Goal: Check status: Check status

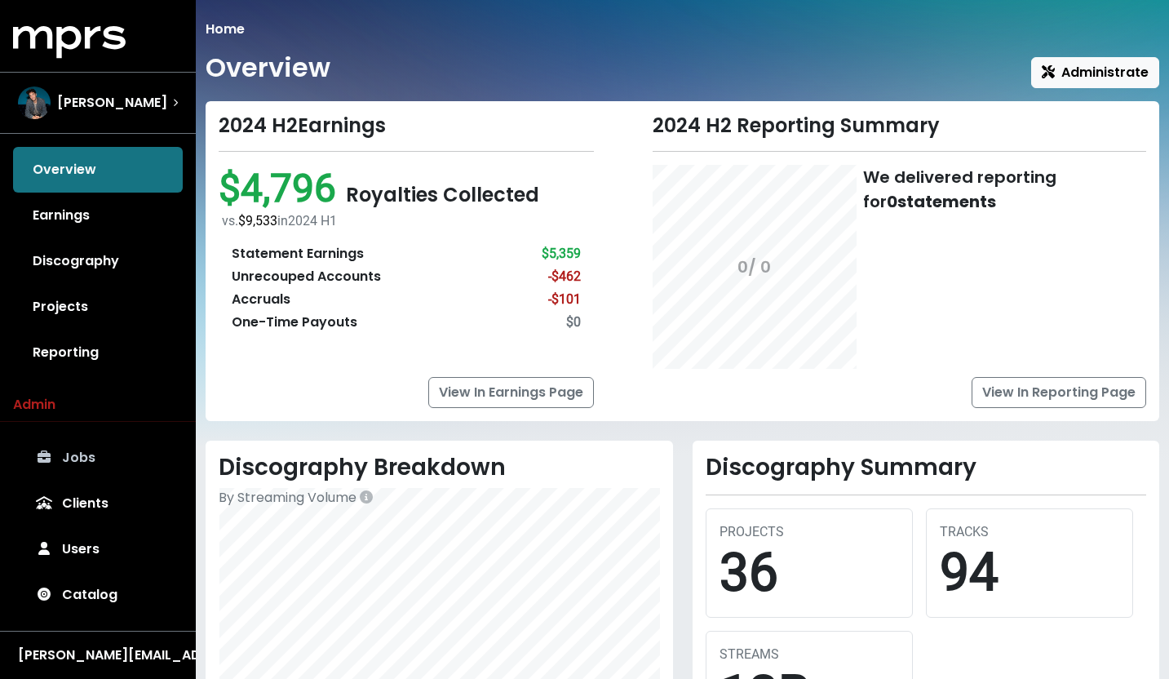
click at [69, 463] on link "Jobs" at bounding box center [98, 458] width 170 height 46
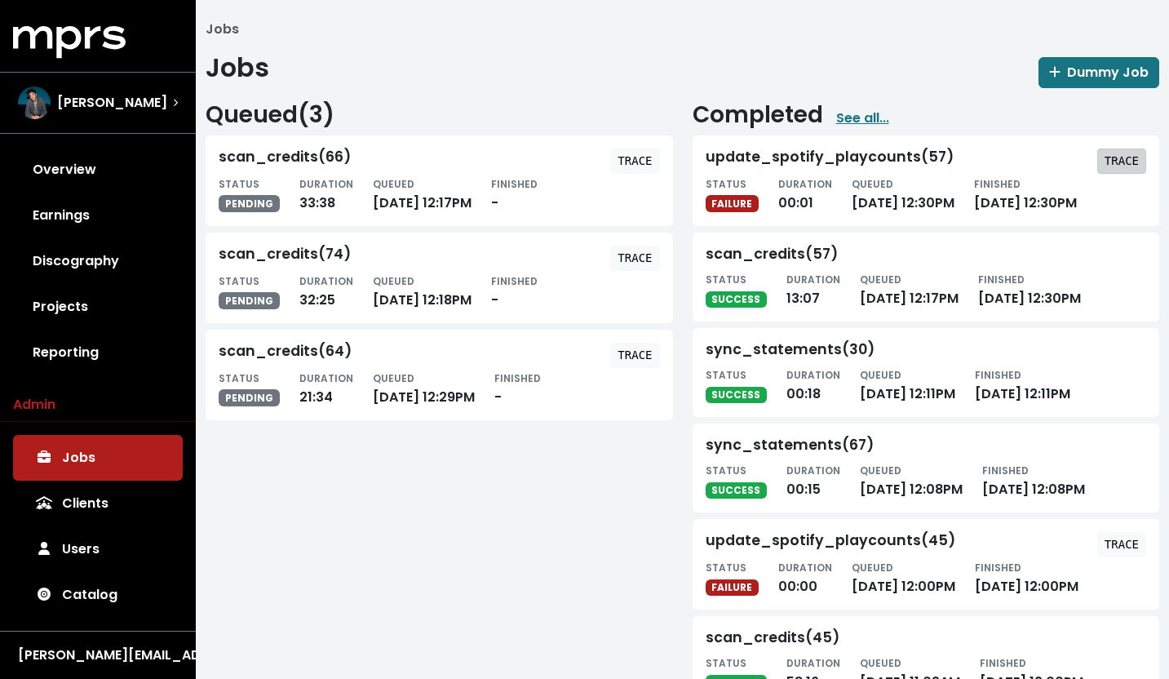
click at [1115, 159] on tt "TRACE" at bounding box center [1121, 160] width 34 height 13
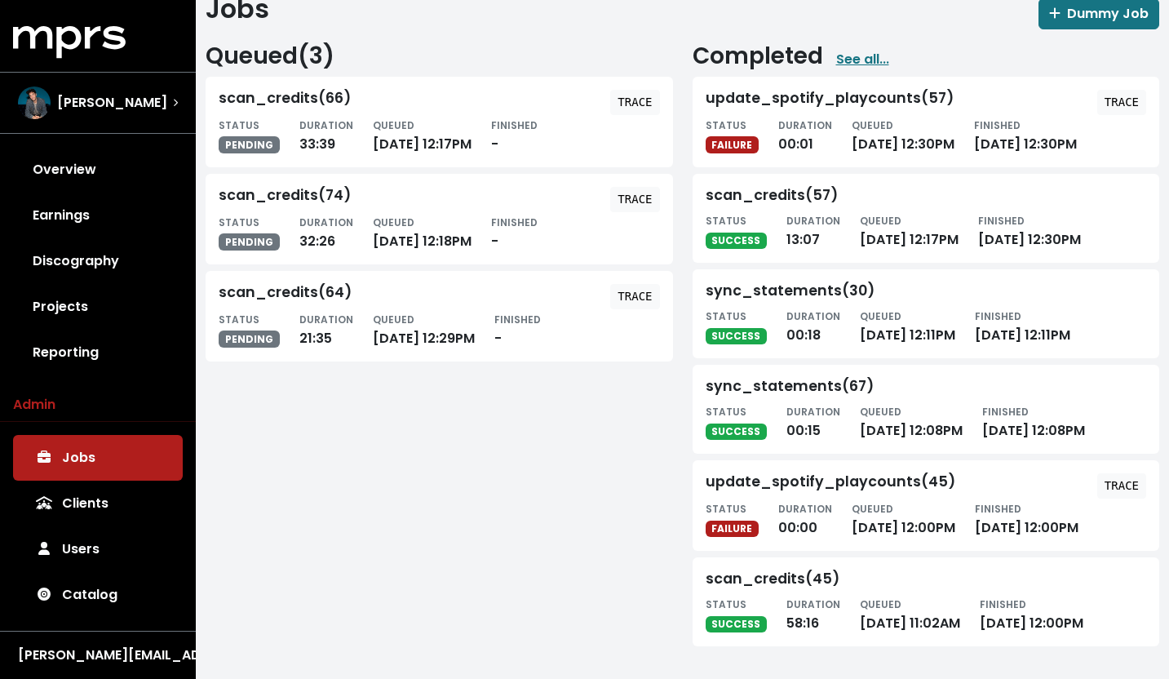
scroll to position [177, 0]
click at [1119, 479] on tt "TRACE" at bounding box center [1121, 485] width 34 height 13
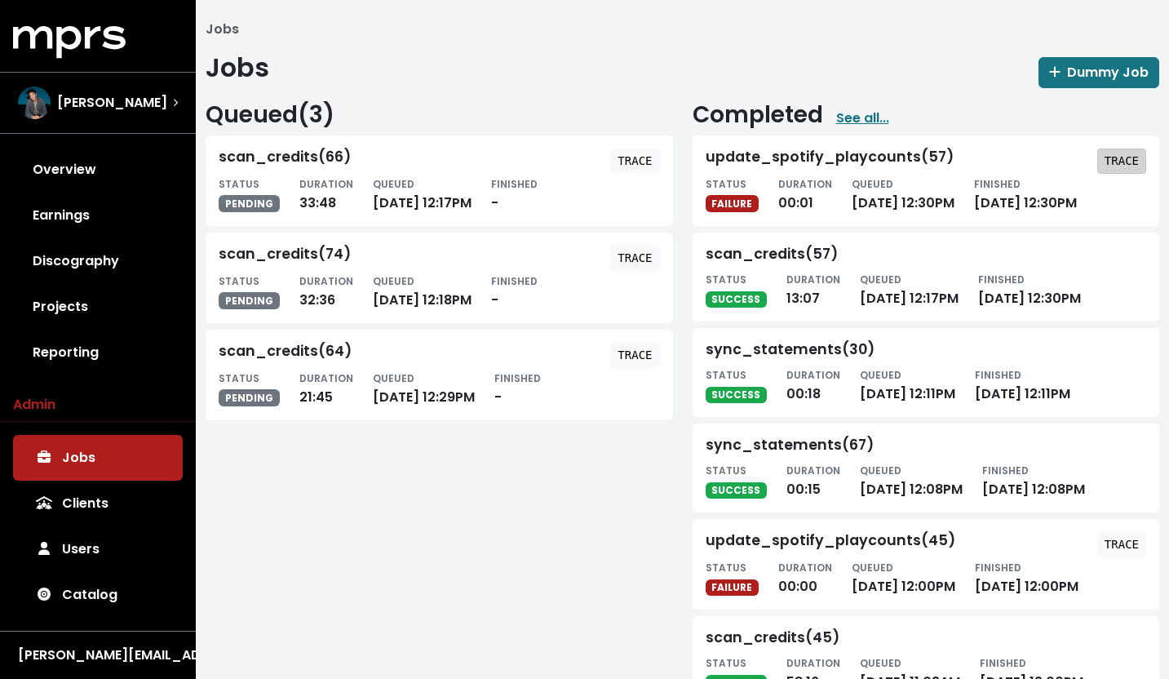
click at [1110, 168] on span "TRACE" at bounding box center [1121, 161] width 34 height 16
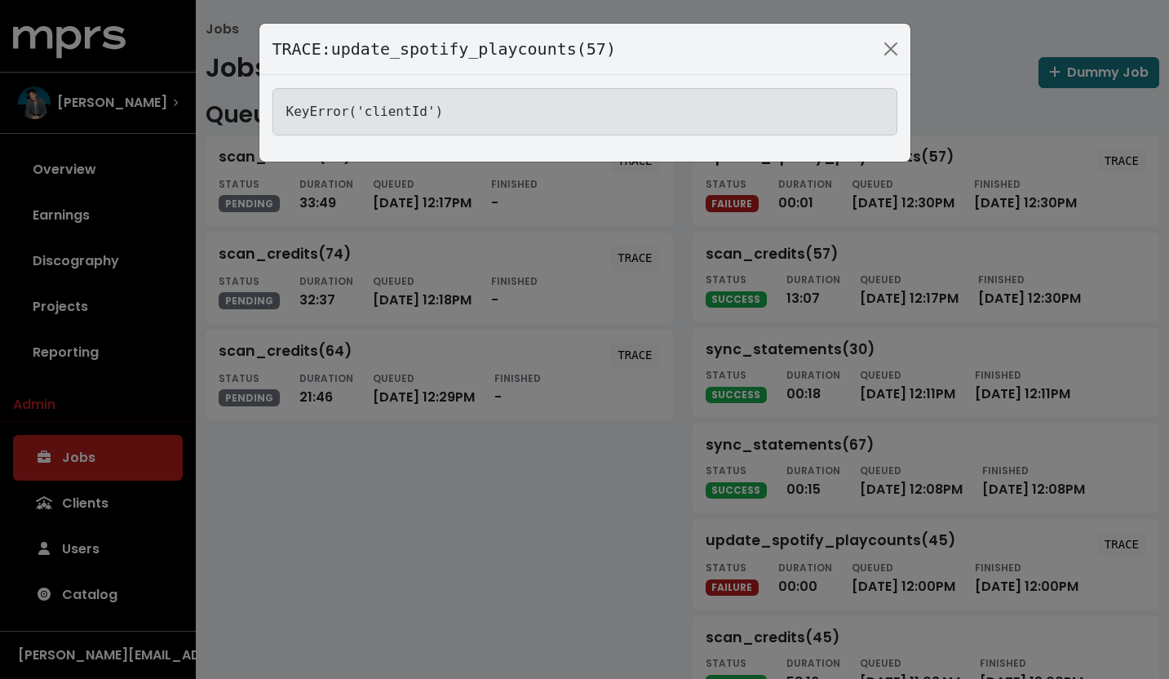
click at [396, 103] on div "KeyError('clientId')" at bounding box center [584, 111] width 625 height 47
click at [396, 112] on tt "KeyError('clientId')" at bounding box center [364, 111] width 157 height 15
copy tt "clientId"
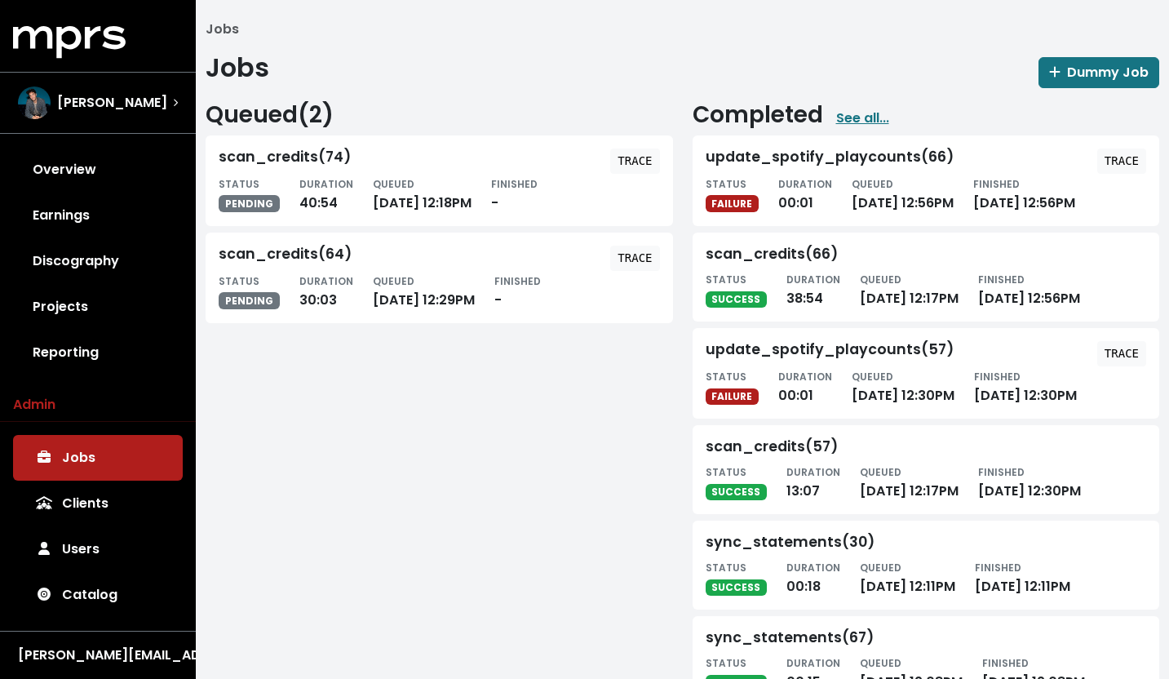
click at [857, 188] on small "QUEUED" at bounding box center [873, 184] width 42 height 14
click at [852, 148] on div "update_spotify_playcounts(66)" at bounding box center [830, 157] width 248 height 19
click at [792, 158] on div "update_spotify_playcounts(66)" at bounding box center [830, 157] width 248 height 19
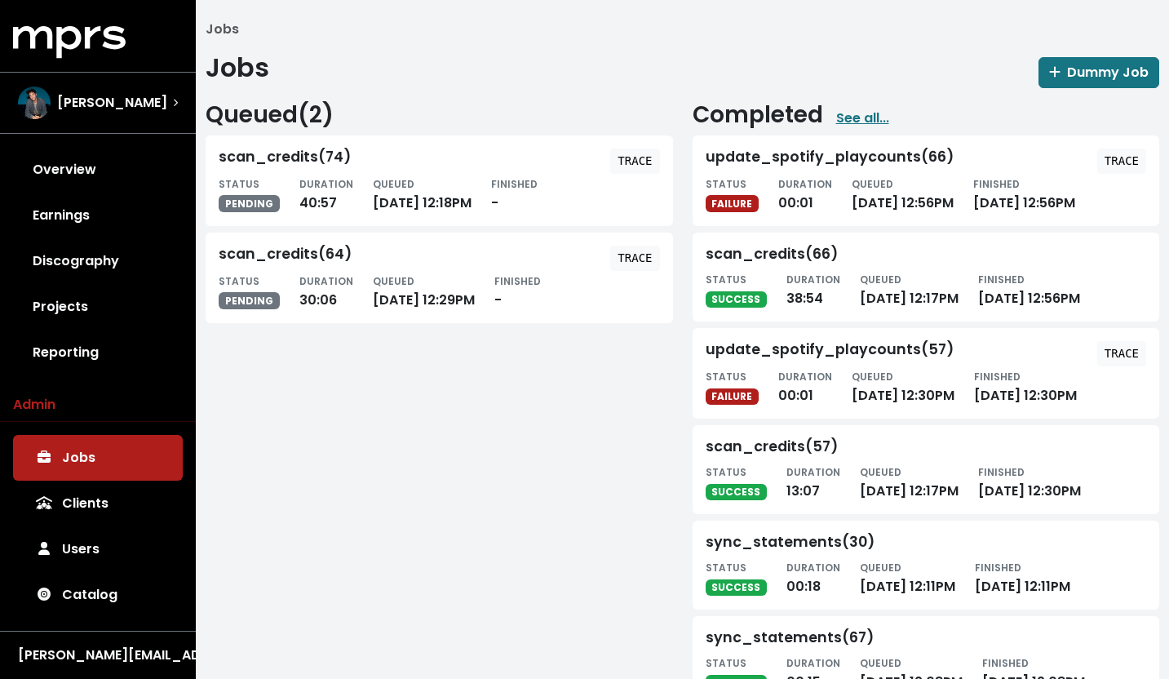
click at [800, 157] on div "update_spotify_playcounts(66)" at bounding box center [830, 157] width 248 height 19
click at [1142, 161] on button "TRACE" at bounding box center [1121, 160] width 49 height 25
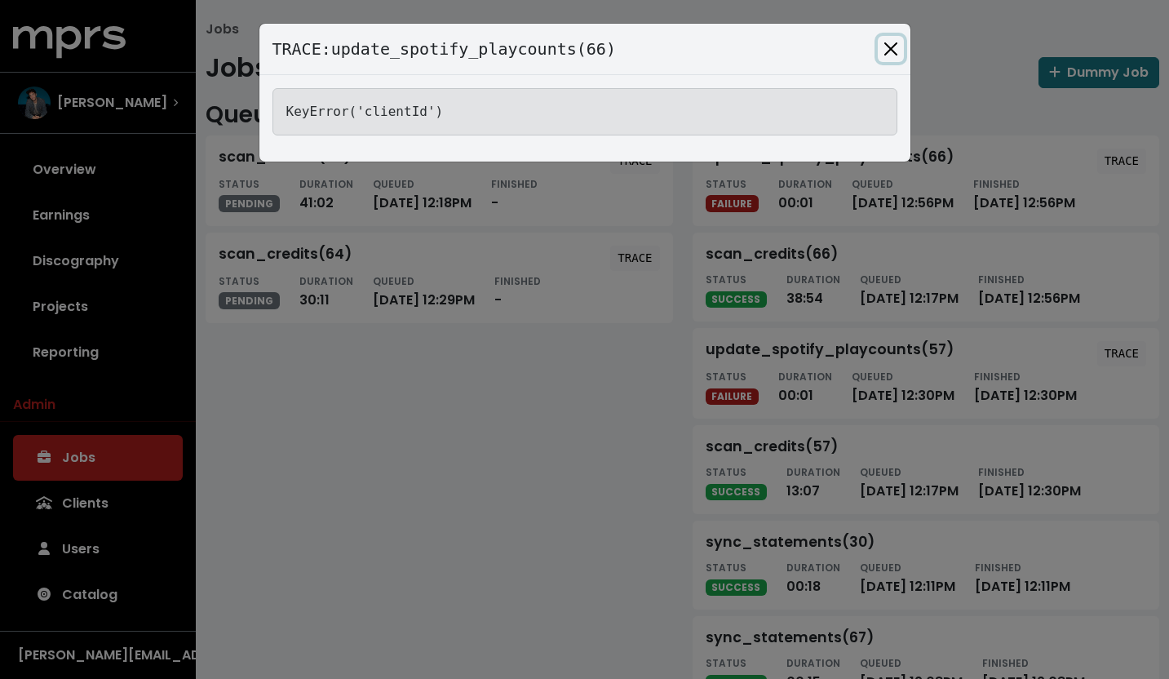
click at [894, 46] on button "Close" at bounding box center [891, 49] width 26 height 26
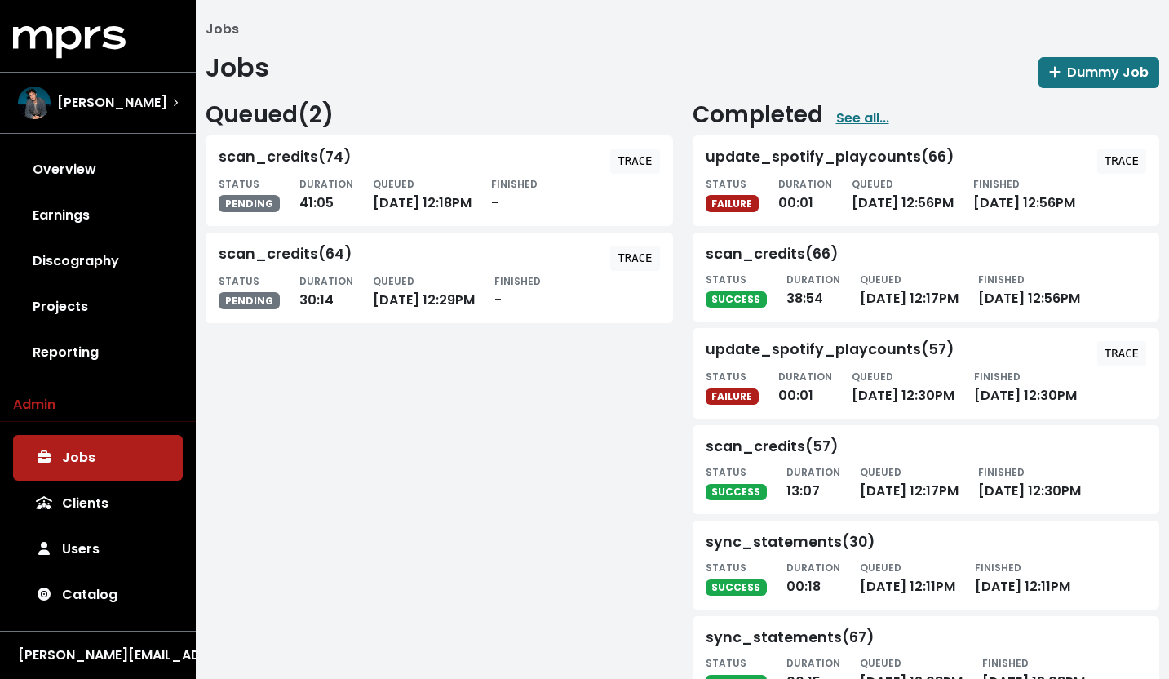
click at [797, 108] on h2 "Completed" at bounding box center [757, 115] width 131 height 28
click at [775, 110] on h2 "Completed" at bounding box center [757, 115] width 131 height 28
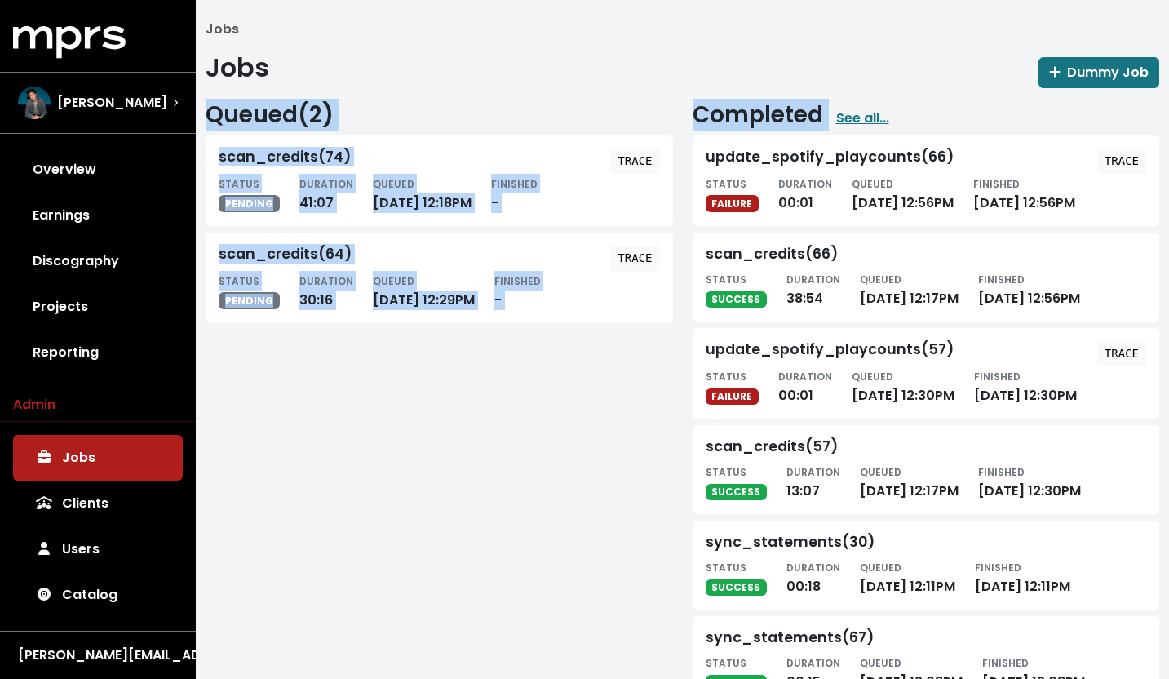
drag, startPoint x: 775, startPoint y: 110, endPoint x: 896, endPoint y: 117, distance: 120.9
click at [896, 117] on div "Completed See all..." at bounding box center [925, 115] width 467 height 28
click at [913, 64] on div "Jobs Dummy Job" at bounding box center [682, 70] width 953 height 36
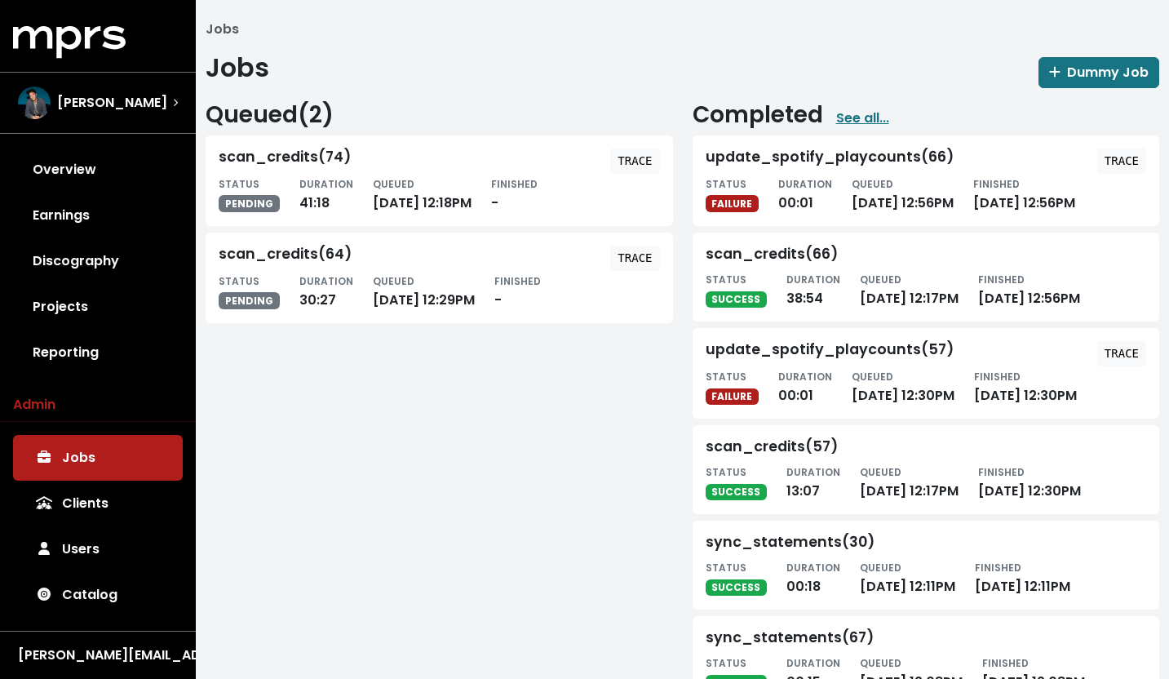
click at [866, 152] on div "update_spotify_playcounts(66)" at bounding box center [830, 157] width 248 height 19
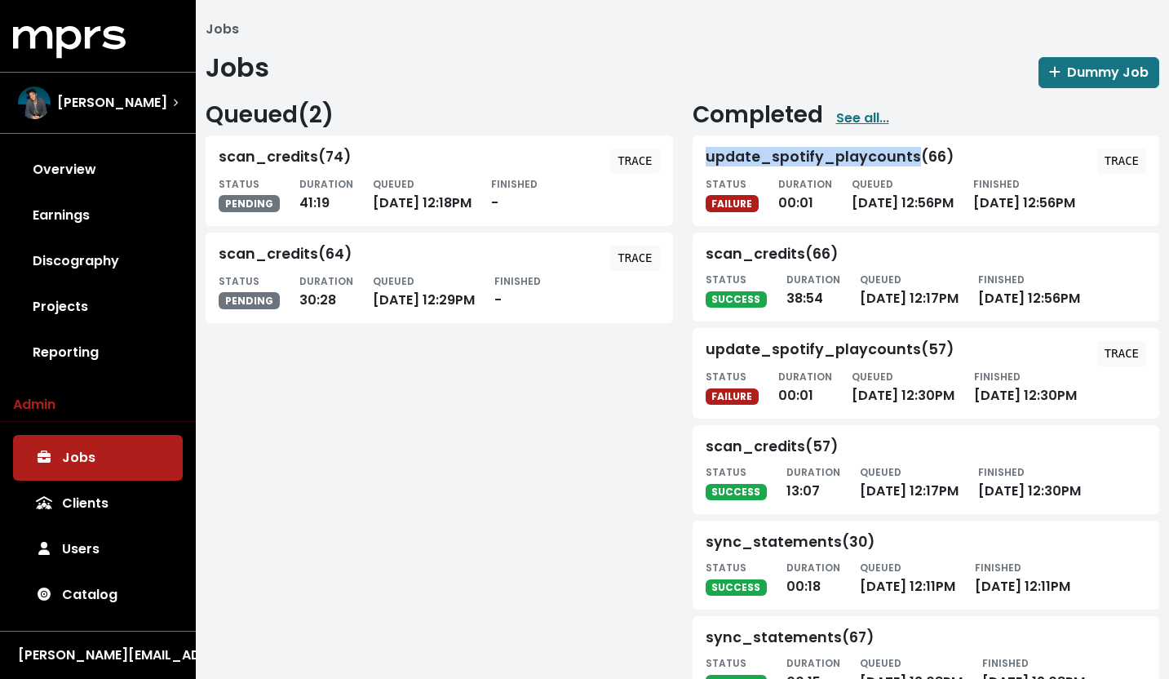
click at [866, 152] on div "update_spotify_playcounts(66)" at bounding box center [830, 157] width 248 height 19
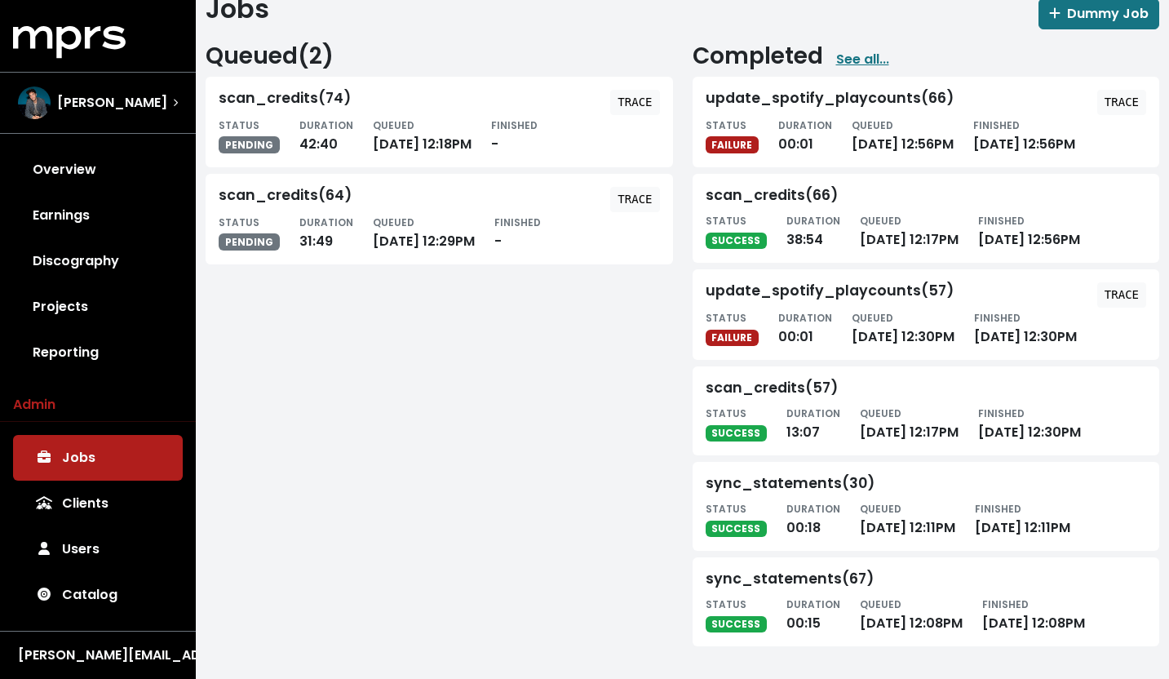
scroll to position [177, 0]
click at [805, 475] on div "sync_statements(30)" at bounding box center [790, 483] width 169 height 17
click at [794, 475] on div "sync_statements(30)" at bounding box center [790, 483] width 169 height 17
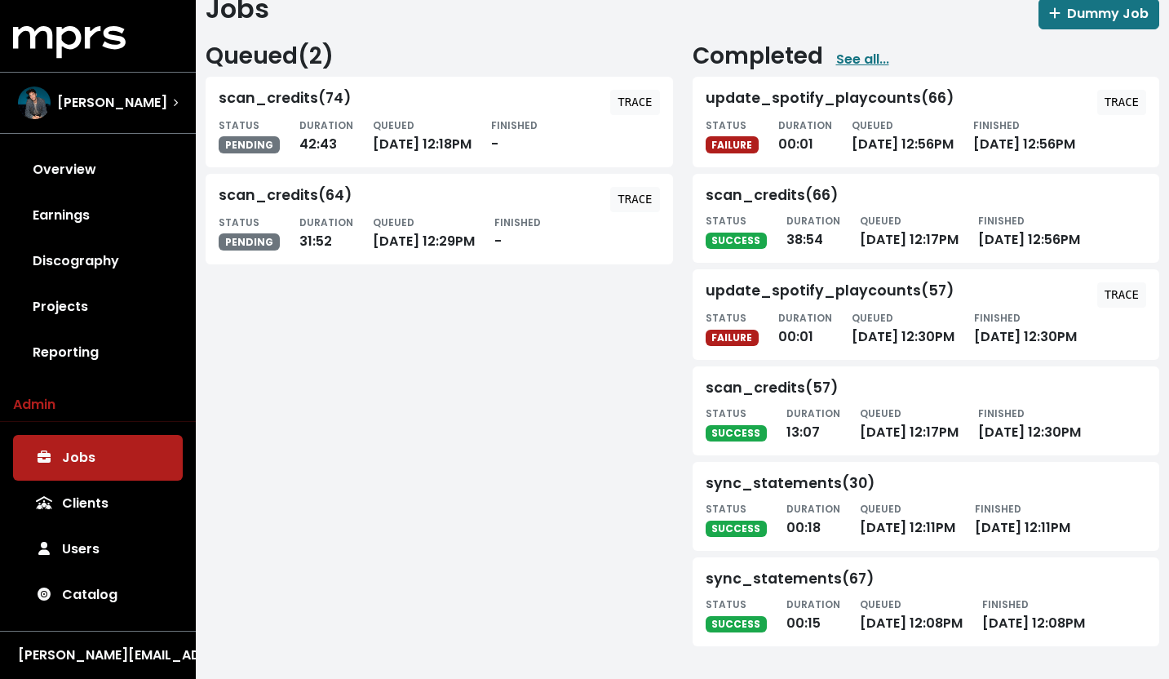
click at [787, 475] on div "sync_statements(30)" at bounding box center [790, 483] width 169 height 17
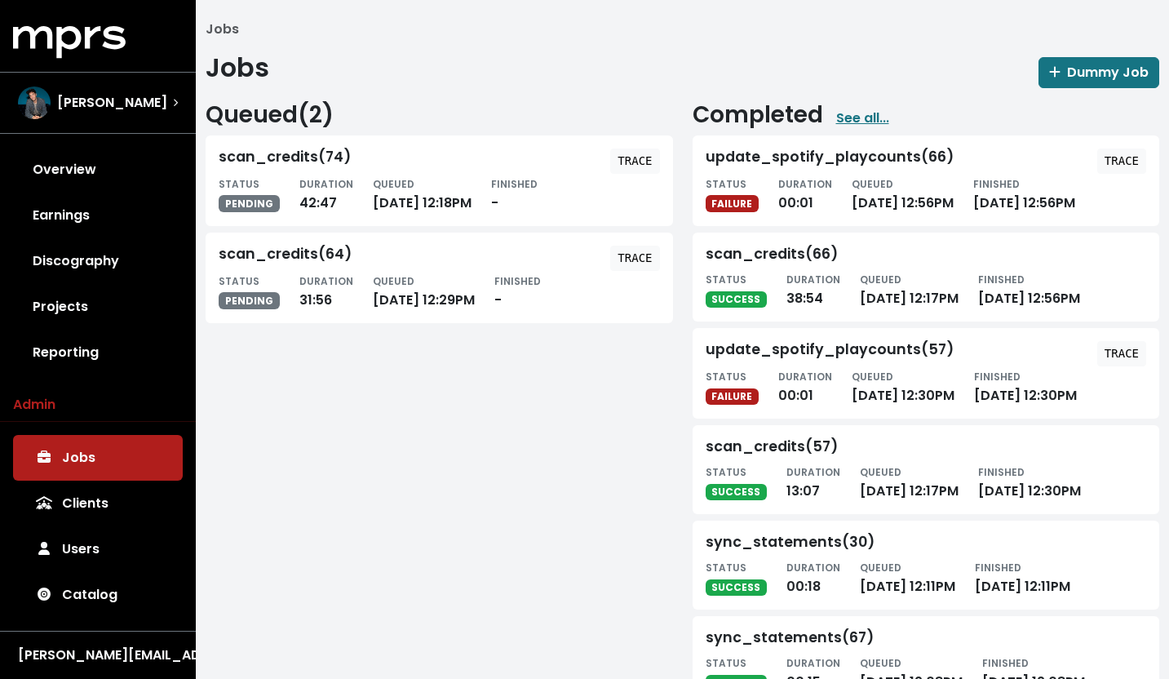
click at [758, 263] on div "scan_credits(66)" at bounding box center [772, 254] width 132 height 17
click at [776, 263] on div "scan_credits(66)" at bounding box center [772, 254] width 132 height 17
click at [813, 263] on div "scan_credits(66)" at bounding box center [772, 254] width 132 height 17
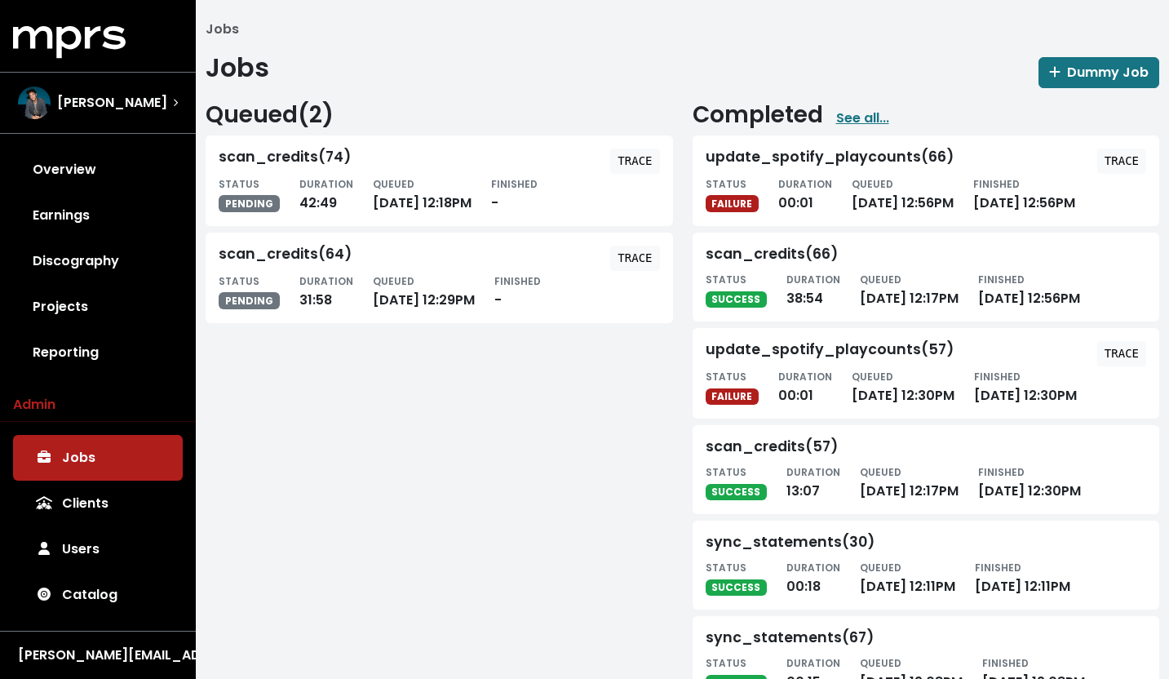
click at [813, 263] on div "scan_credits(66)" at bounding box center [772, 254] width 132 height 17
click at [803, 263] on div "scan_credits(66)" at bounding box center [772, 254] width 132 height 17
click at [849, 269] on div "scan_credits(66)" at bounding box center [926, 258] width 441 height 24
drag, startPoint x: 842, startPoint y: 272, endPoint x: 806, endPoint y: 277, distance: 36.1
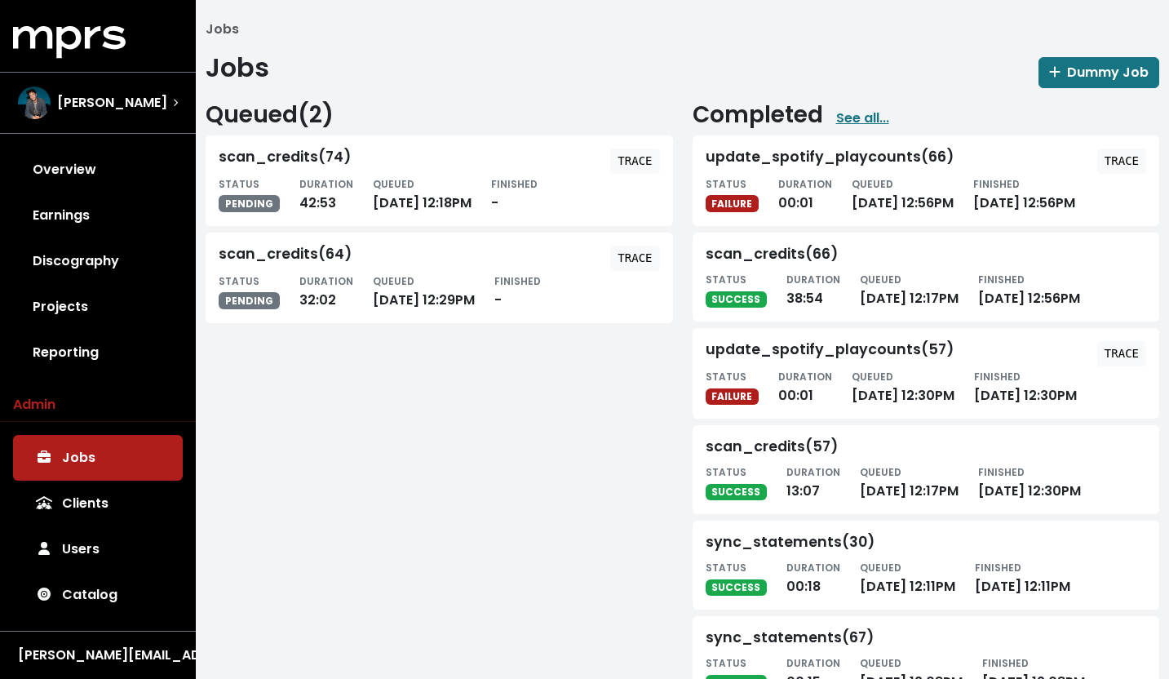
drag, startPoint x: 806, startPoint y: 277, endPoint x: 835, endPoint y: 279, distance: 29.5
click at [837, 269] on div "scan_credits(66)" at bounding box center [926, 258] width 441 height 24
click at [803, 263] on div "scan_credits(66)" at bounding box center [772, 254] width 132 height 17
drag, startPoint x: 803, startPoint y: 276, endPoint x: 832, endPoint y: 275, distance: 29.4
click at [832, 263] on div "scan_credits(66)" at bounding box center [772, 254] width 132 height 17
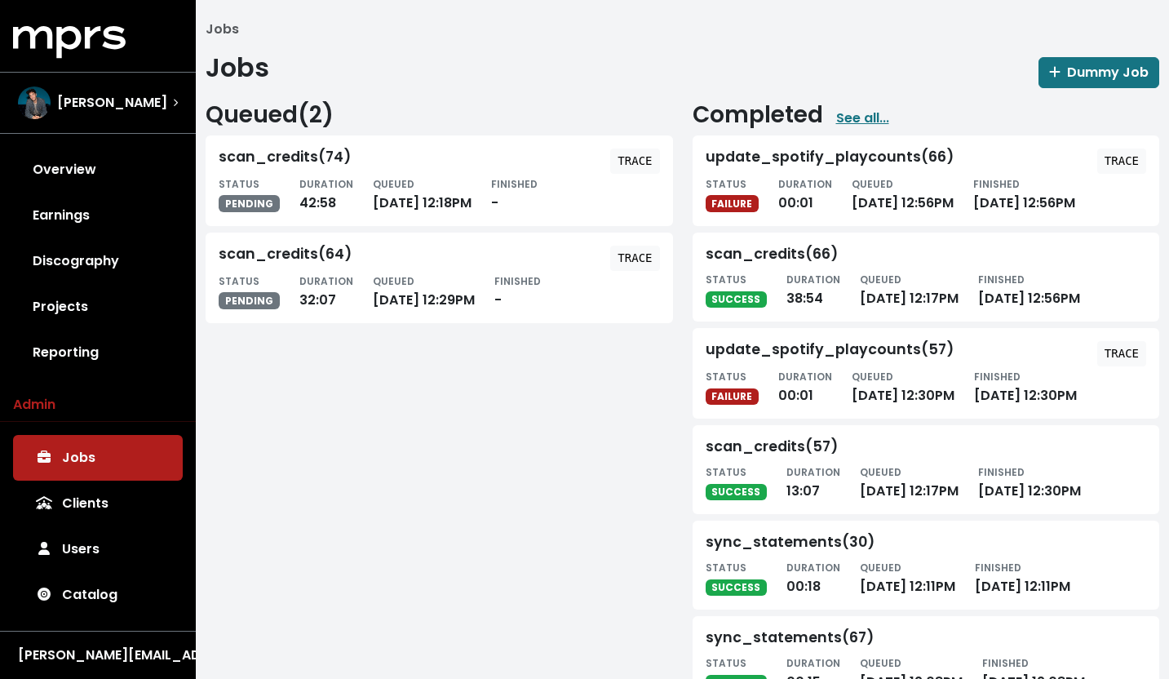
drag, startPoint x: 832, startPoint y: 275, endPoint x: 800, endPoint y: 277, distance: 31.9
click at [800, 263] on div "scan_credits(66)" at bounding box center [772, 254] width 132 height 17
drag, startPoint x: 800, startPoint y: 277, endPoint x: 842, endPoint y: 277, distance: 41.6
click at [842, 269] on div "scan_credits(66)" at bounding box center [926, 258] width 441 height 24
click at [837, 269] on div "scan_credits(66)" at bounding box center [926, 258] width 441 height 24
